Goal: Navigation & Orientation: Find specific page/section

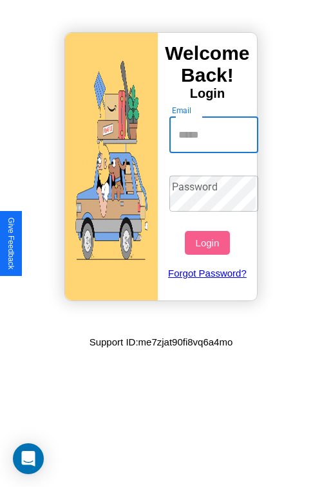
click at [215, 135] on input "Email" at bounding box center [213, 135] width 89 height 36
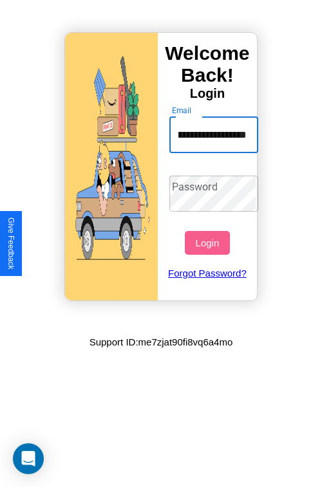
scroll to position [0, 53]
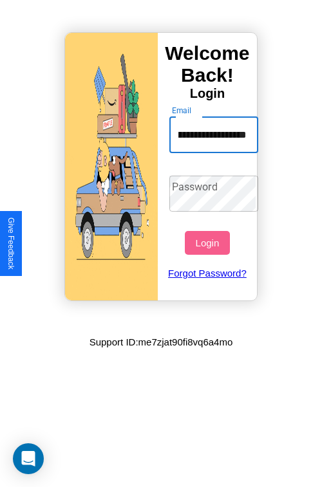
type input "**********"
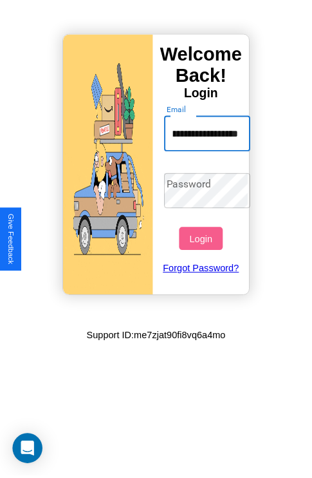
scroll to position [0, 0]
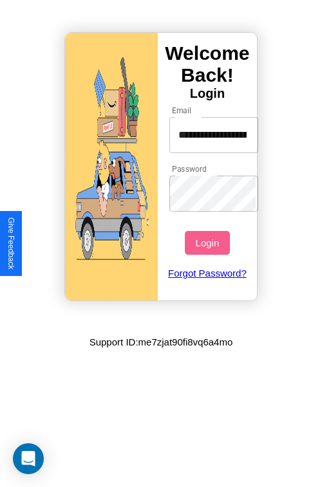
click at [209, 243] on button "Login" at bounding box center [207, 243] width 44 height 24
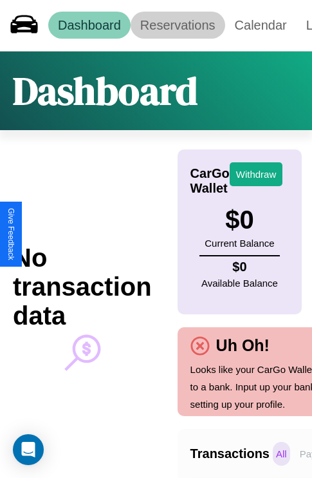
click at [178, 25] on link "Reservations" at bounding box center [178, 25] width 95 height 27
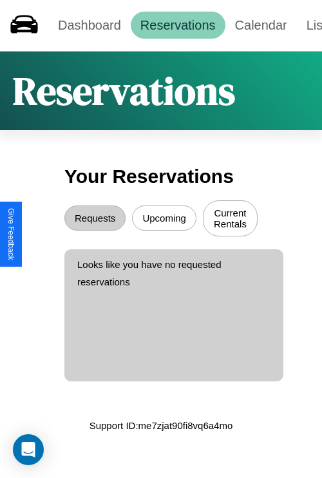
click at [95, 219] on button "Requests" at bounding box center [94, 217] width 61 height 25
click at [164, 219] on button "Upcoming" at bounding box center [164, 217] width 64 height 25
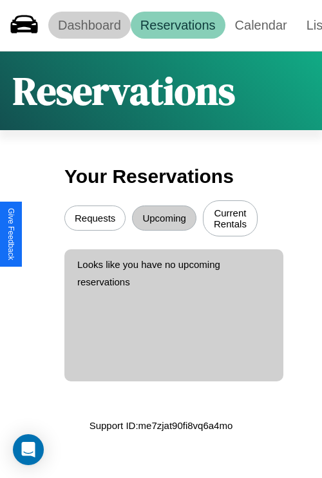
click at [89, 25] on link "Dashboard" at bounding box center [89, 25] width 82 height 27
